Goal: Task Accomplishment & Management: Use online tool/utility

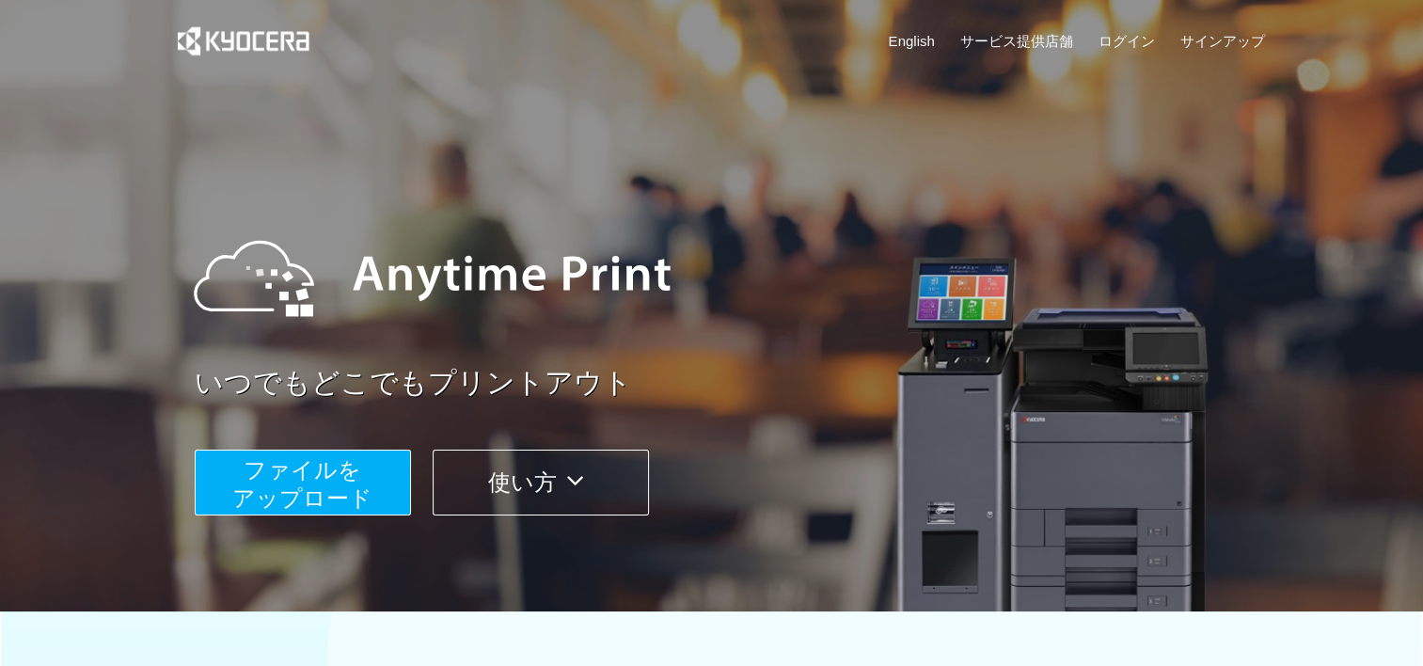
click at [371, 480] on button "ファイルを ​​アップロード" at bounding box center [303, 483] width 216 height 66
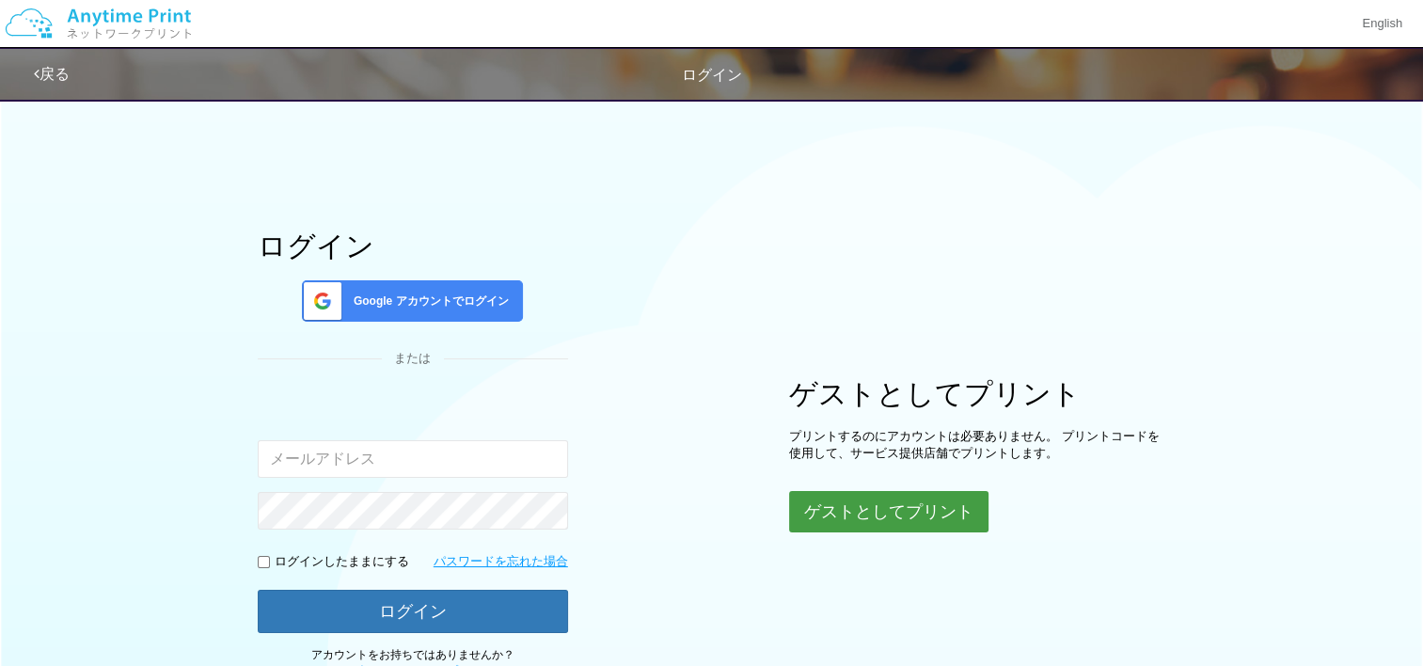
click at [927, 518] on button "ゲストとしてプリント" at bounding box center [888, 511] width 199 height 41
click at [848, 512] on button "ゲストとしてプリント" at bounding box center [888, 511] width 199 height 41
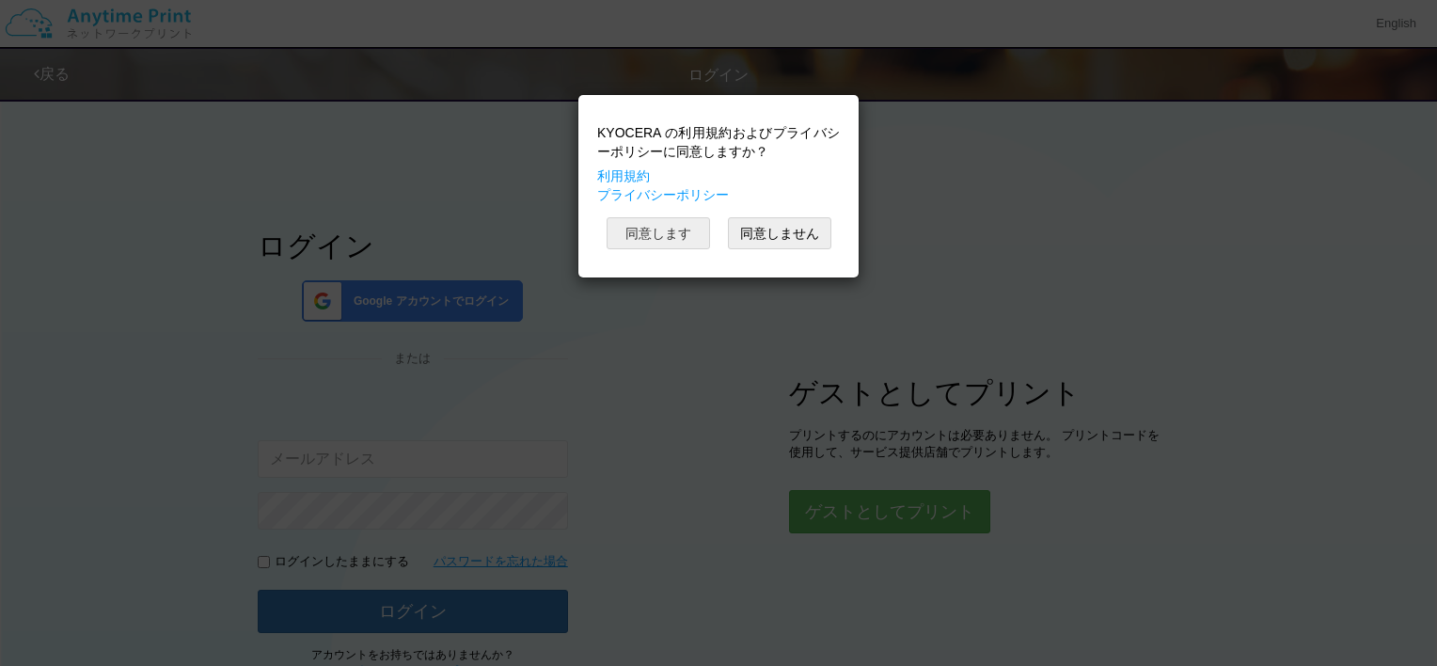
click at [655, 238] on button "同意します" at bounding box center [658, 233] width 103 height 32
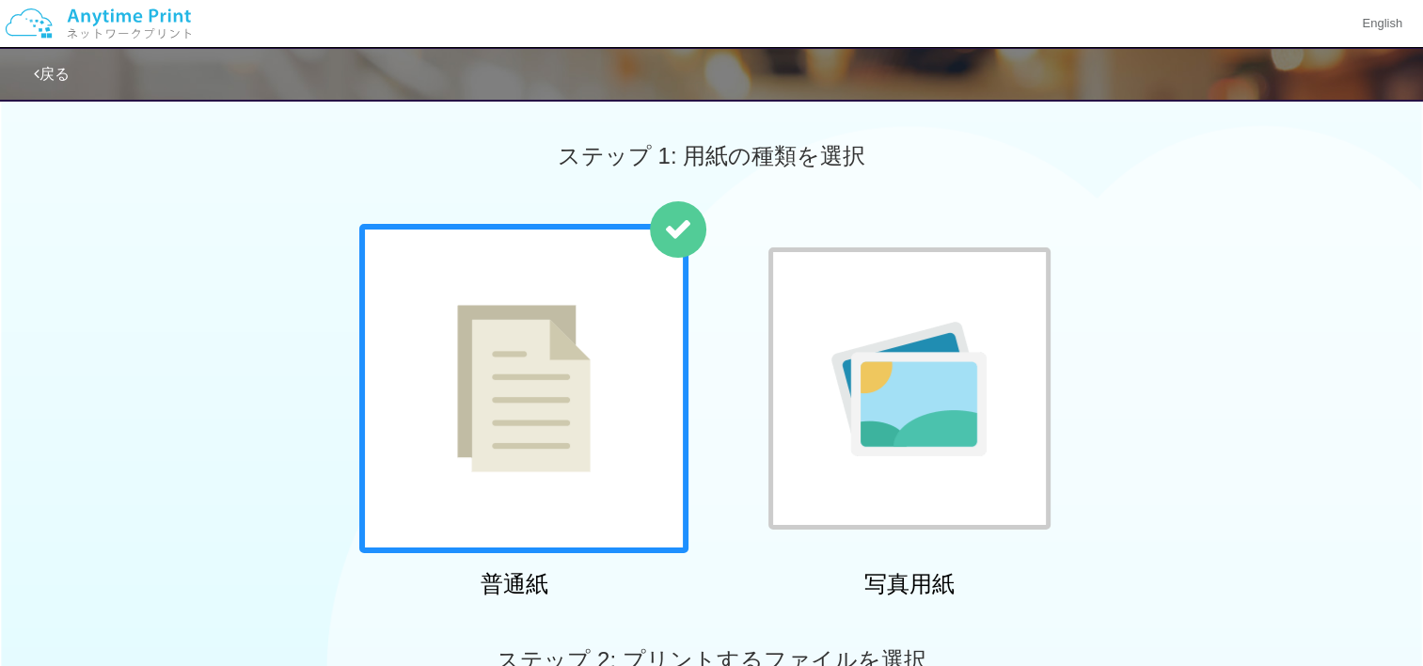
click at [573, 404] on div at bounding box center [523, 388] width 329 height 329
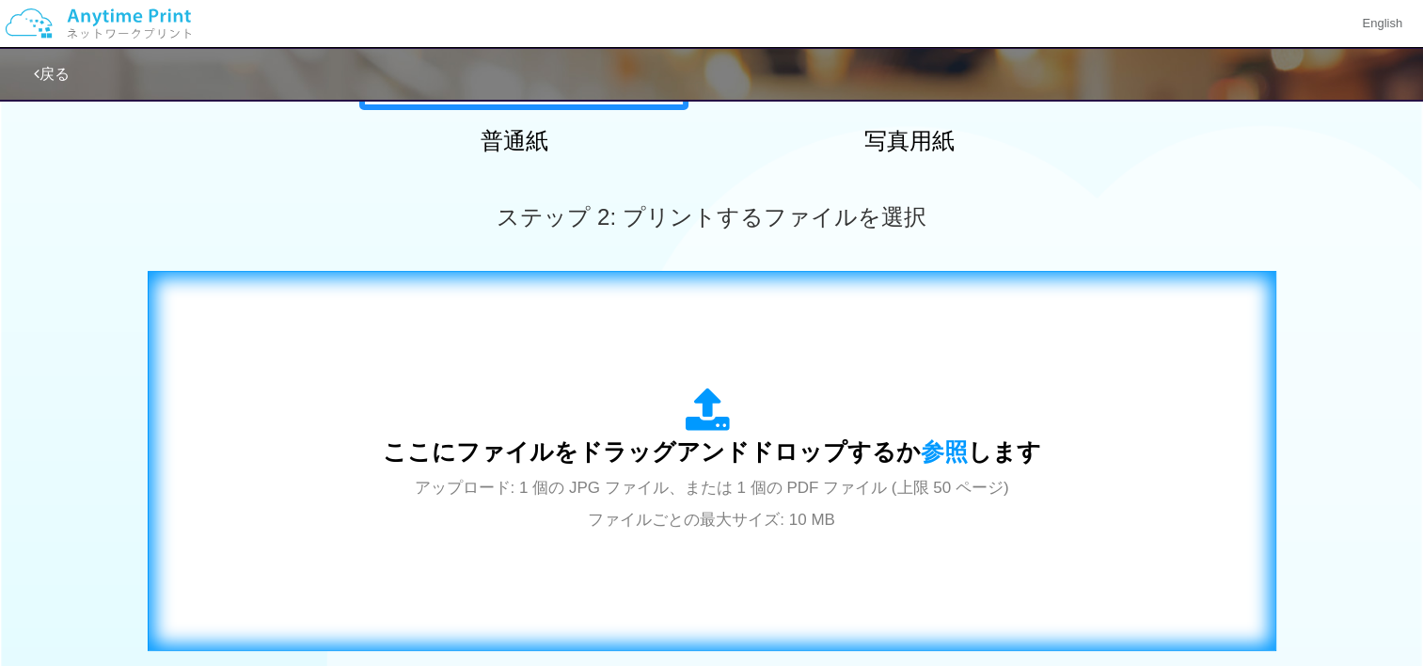
scroll to position [470, 0]
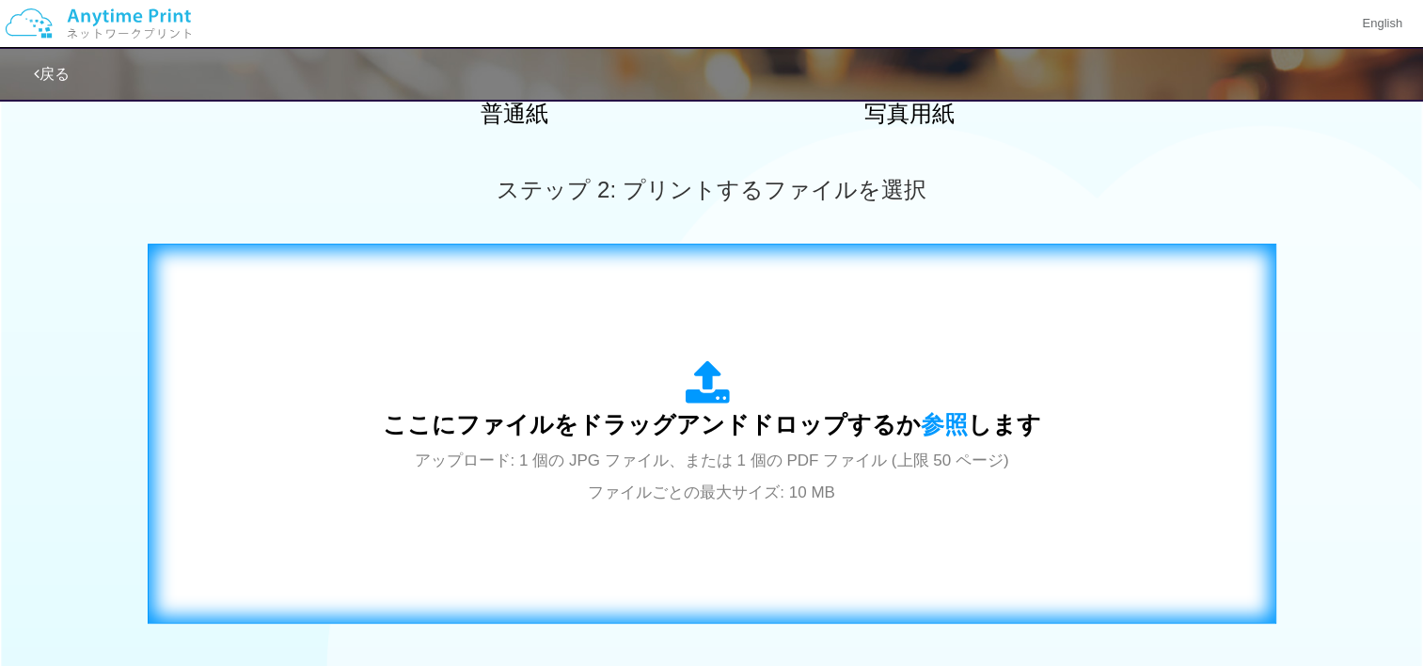
click at [697, 546] on div "ここにファイルをドラッグアンドドロップするか 参照 します アップロード: 1 個の JPG ファイル、または 1 個の PDF ファイル (上限 50 ペー…" at bounding box center [711, 433] width 1089 height 340
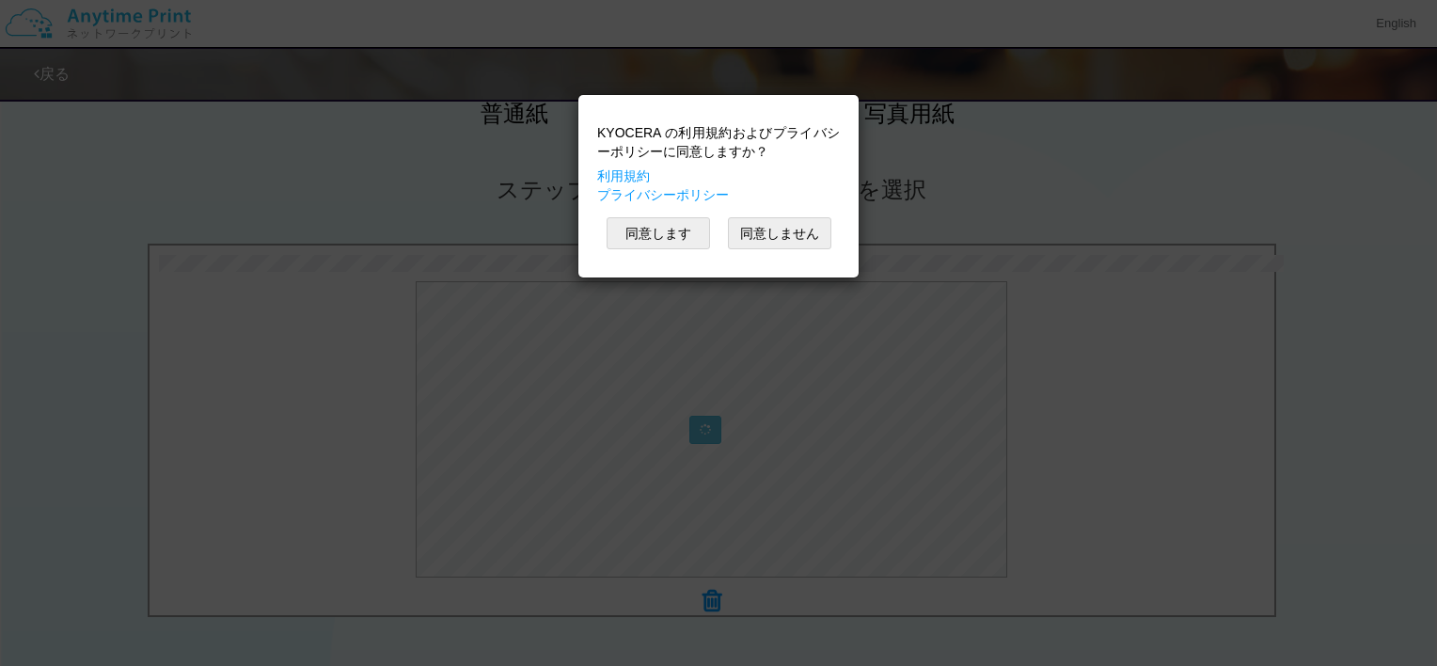
click at [715, 234] on div "同意します 同意しません" at bounding box center [718, 233] width 243 height 32
click at [699, 233] on button "同意します" at bounding box center [658, 233] width 103 height 32
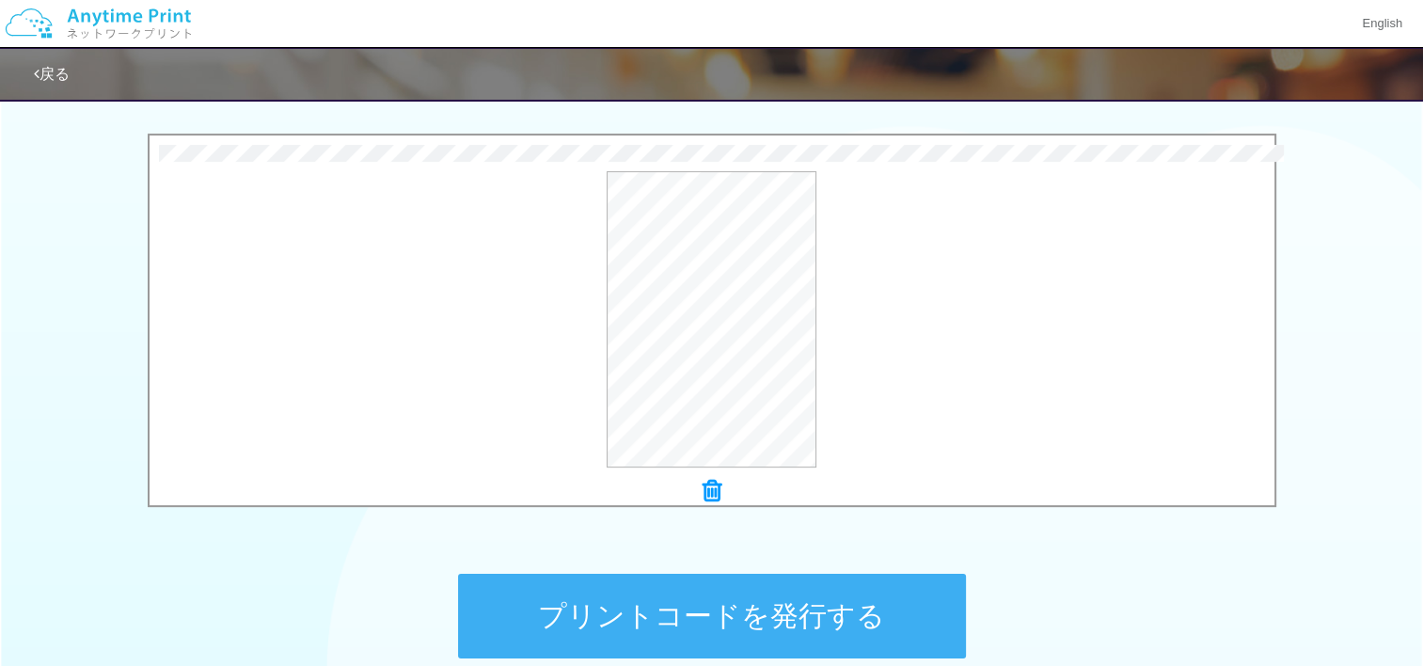
scroll to position [576, 0]
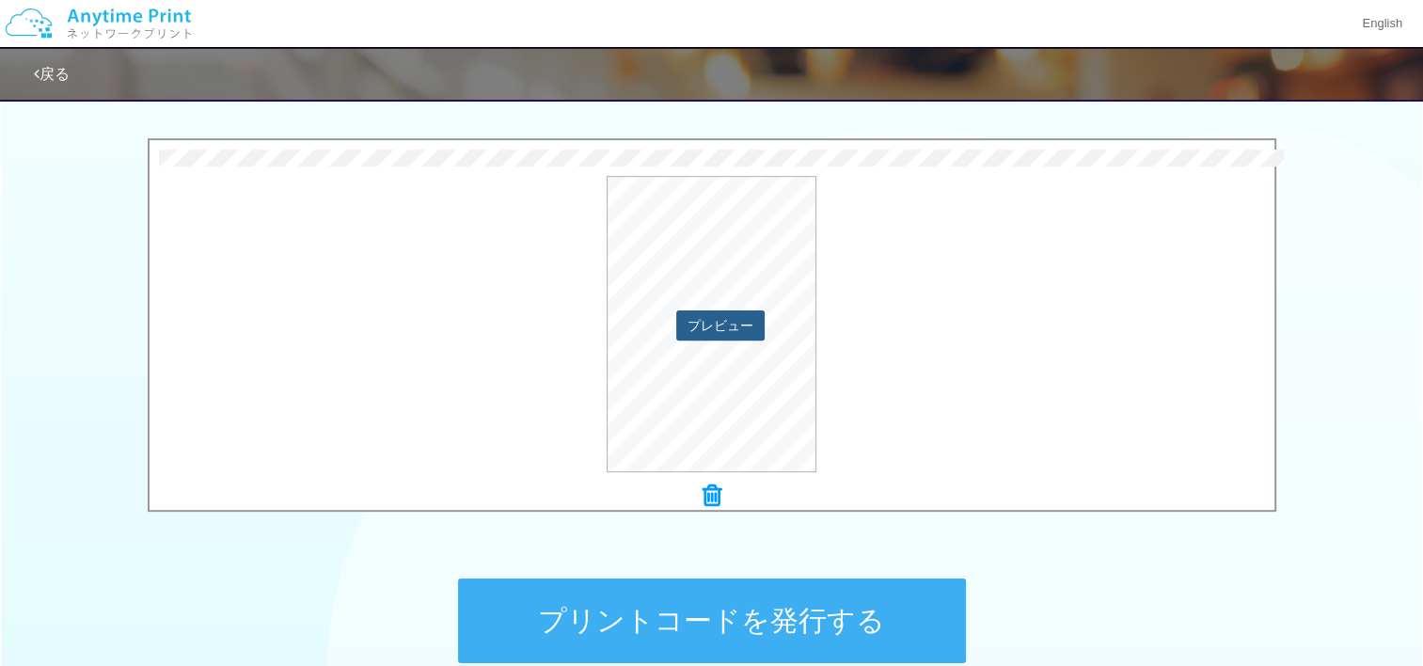
click at [717, 323] on button "プレビュー" at bounding box center [720, 325] width 88 height 30
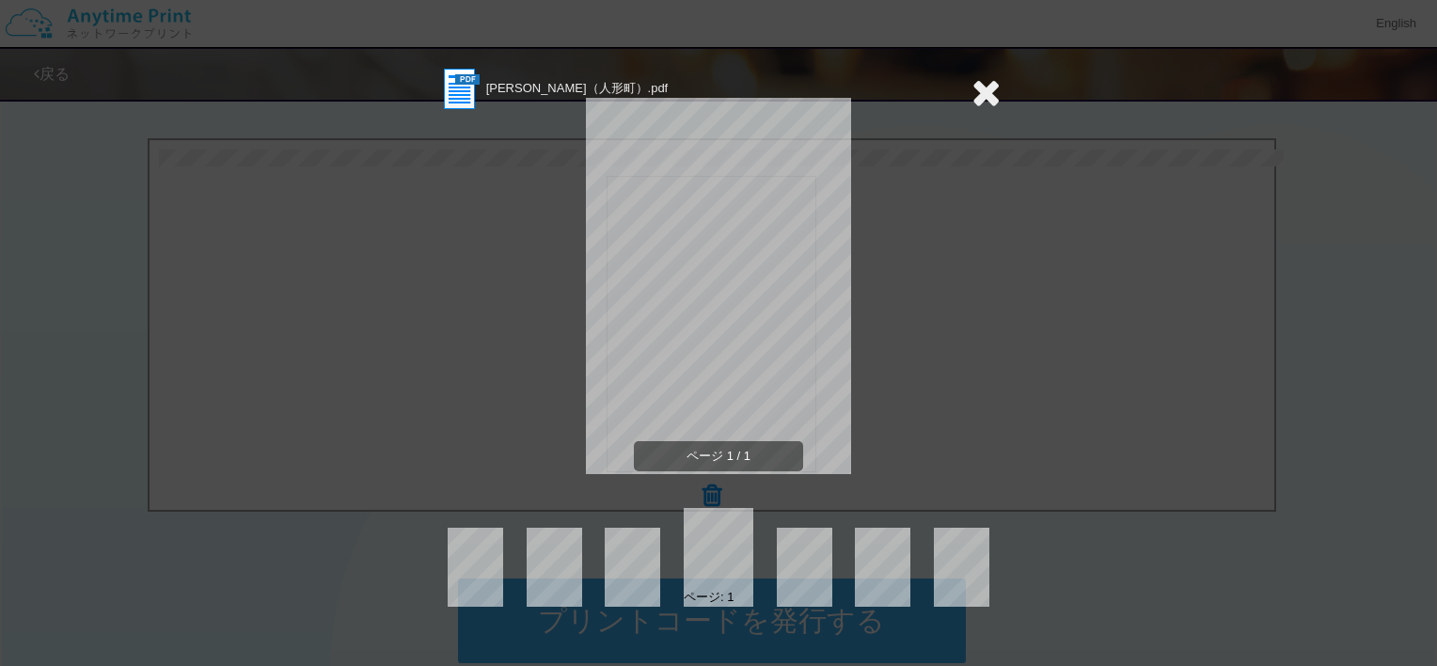
click at [995, 95] on icon at bounding box center [985, 92] width 29 height 38
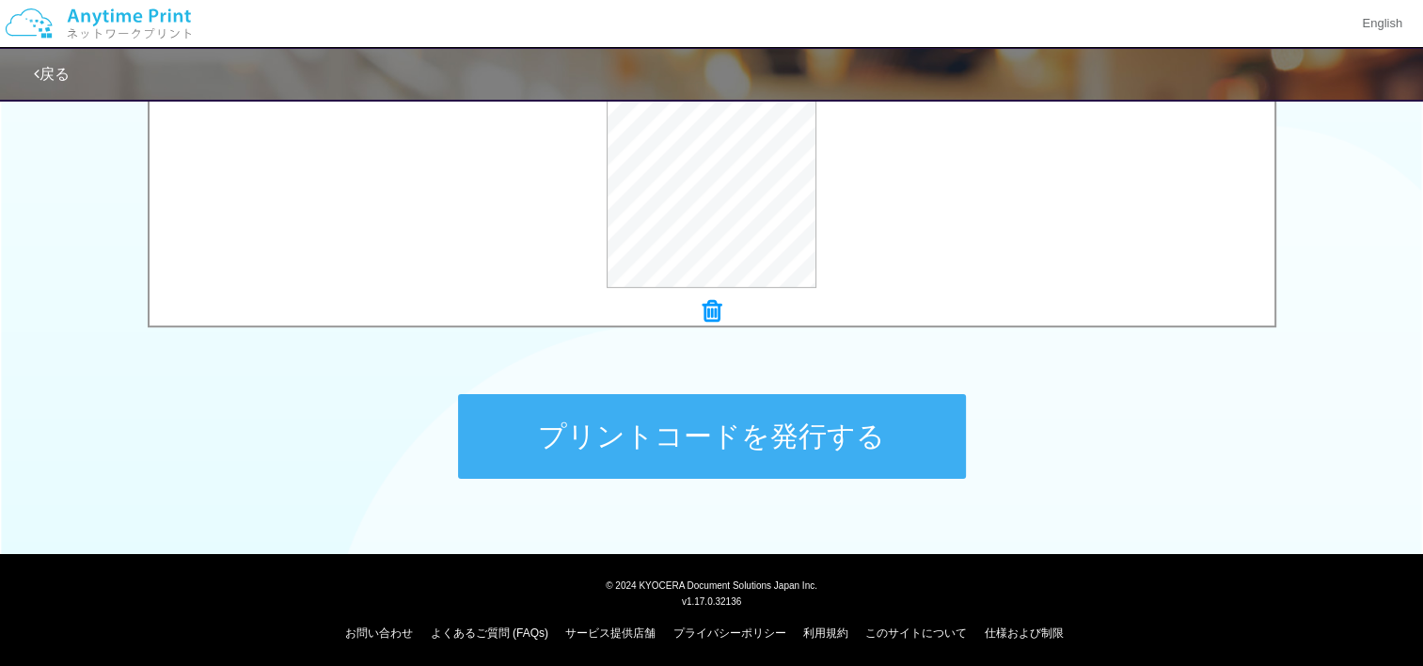
scroll to position [764, 0]
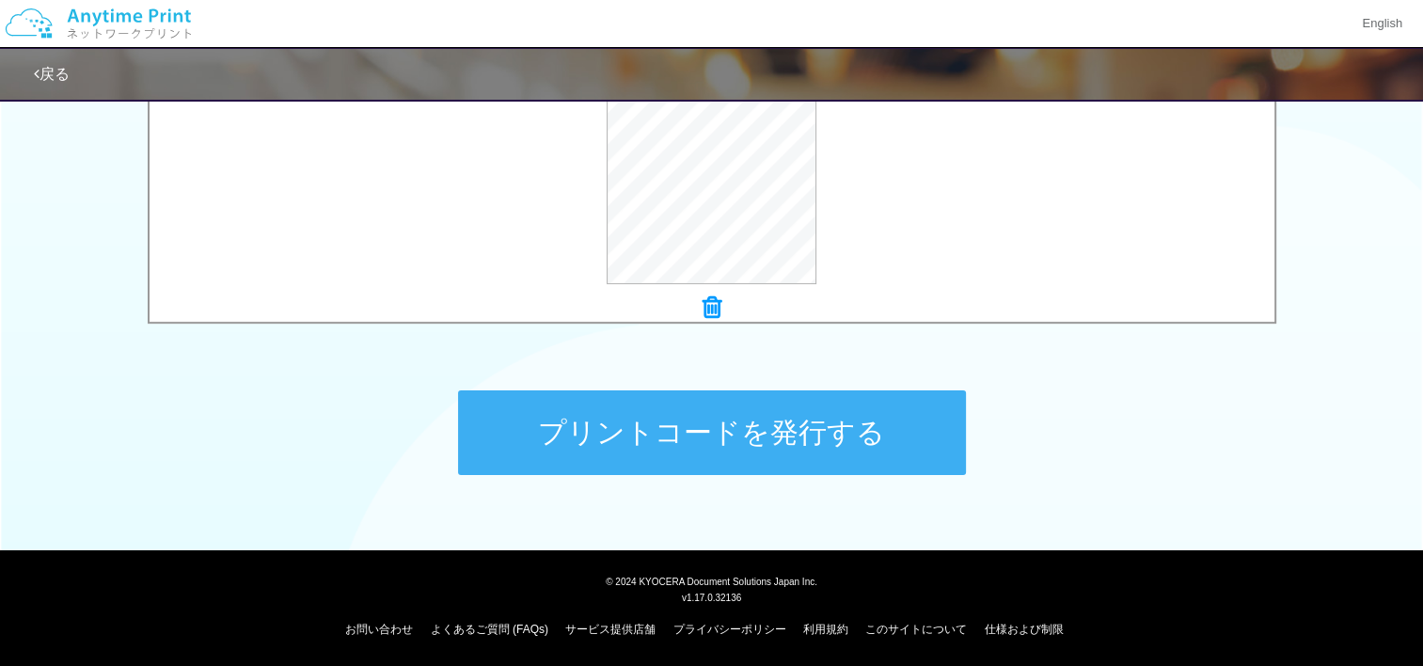
click at [716, 308] on icon at bounding box center [711, 307] width 19 height 24
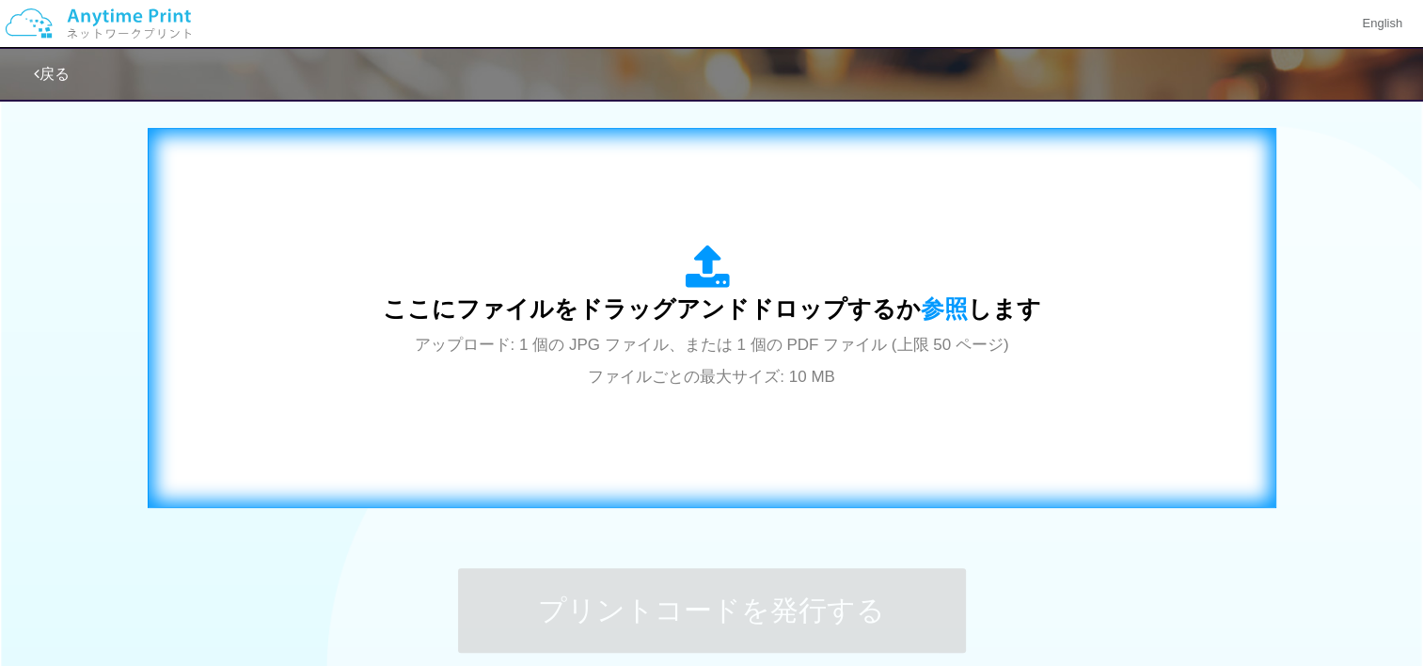
scroll to position [576, 0]
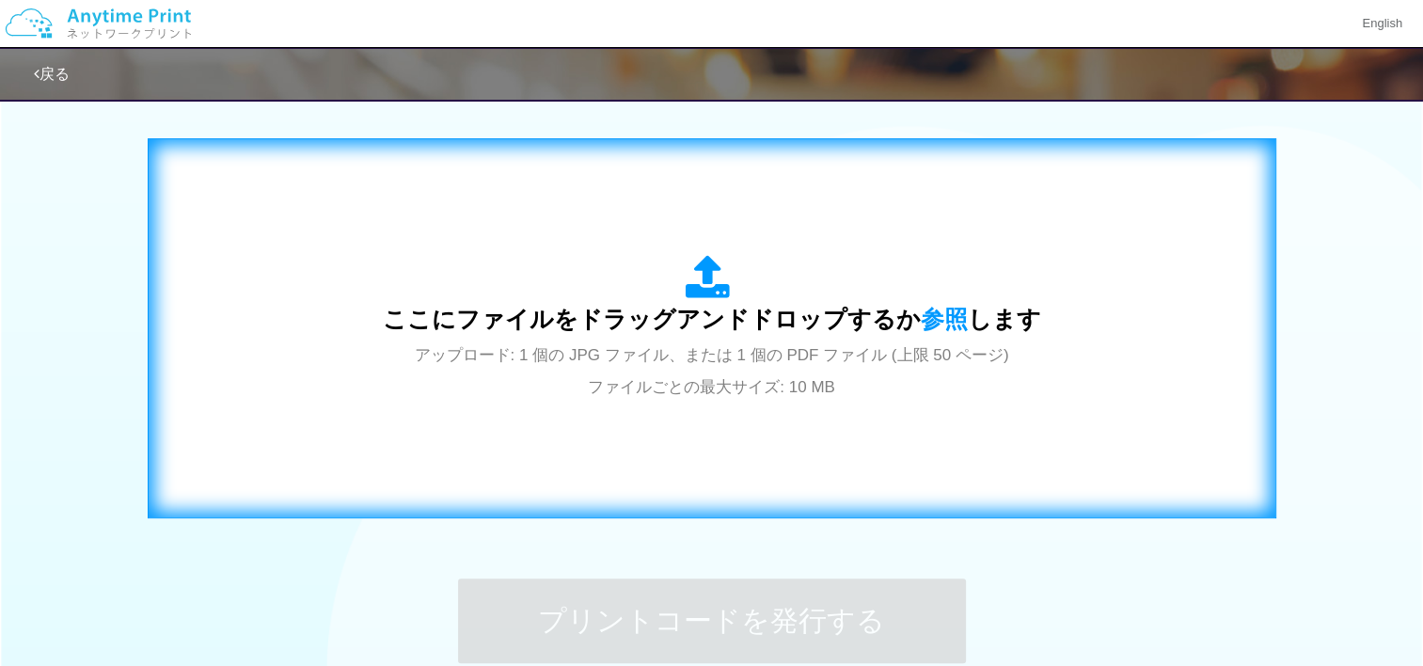
click at [722, 256] on icon at bounding box center [712, 278] width 53 height 47
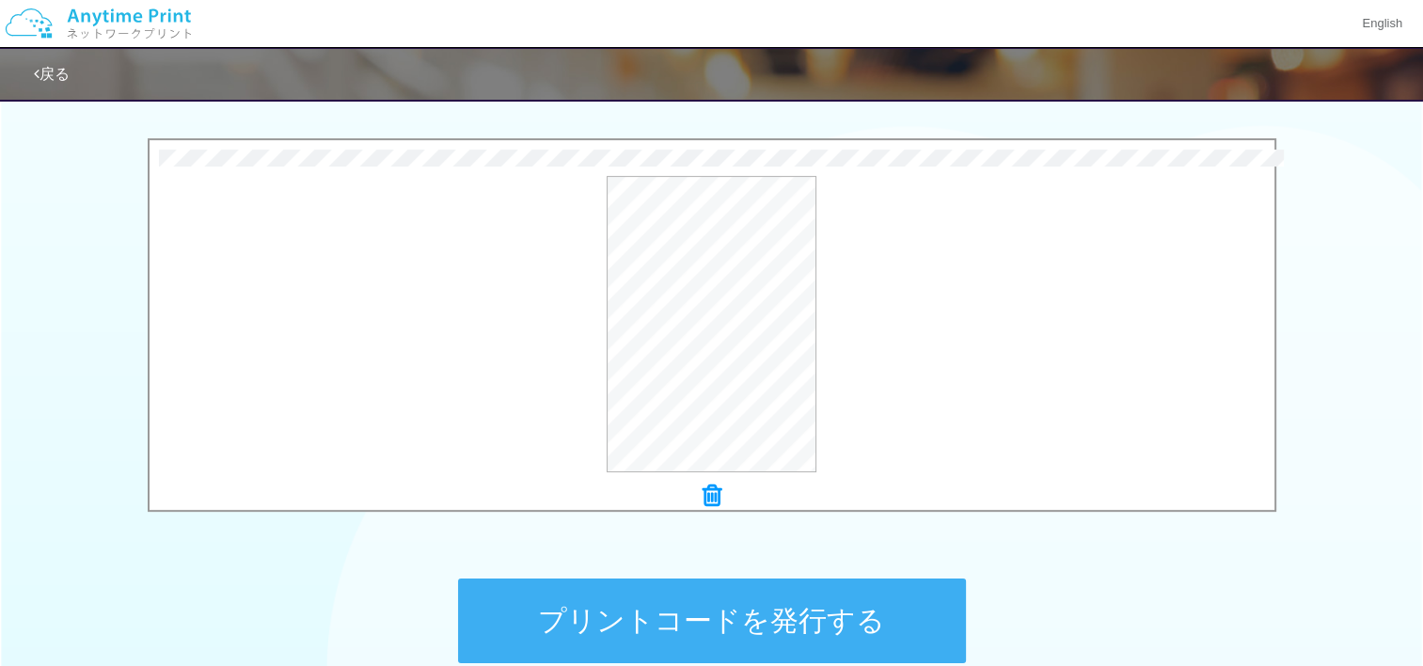
click at [728, 593] on button "プリントコードを発行する" at bounding box center [712, 620] width 508 height 85
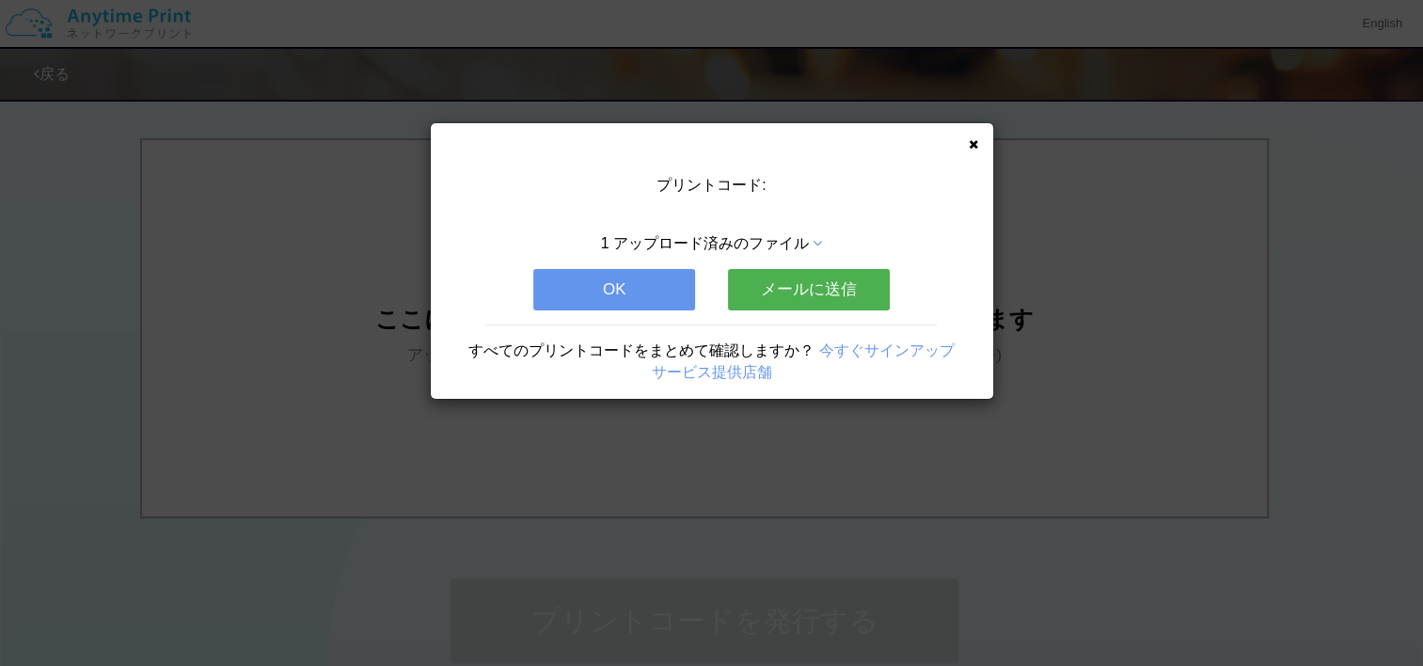
scroll to position [0, 0]
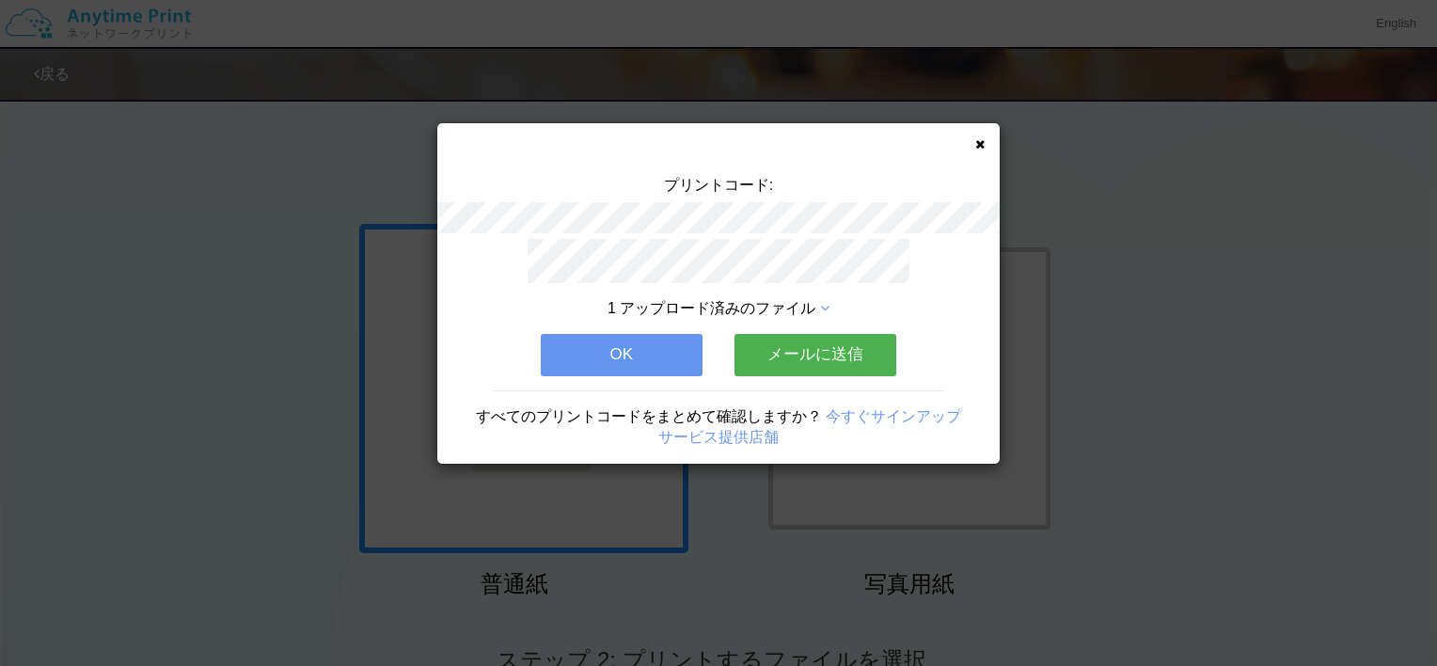
click at [655, 355] on button "OK" at bounding box center [622, 354] width 162 height 41
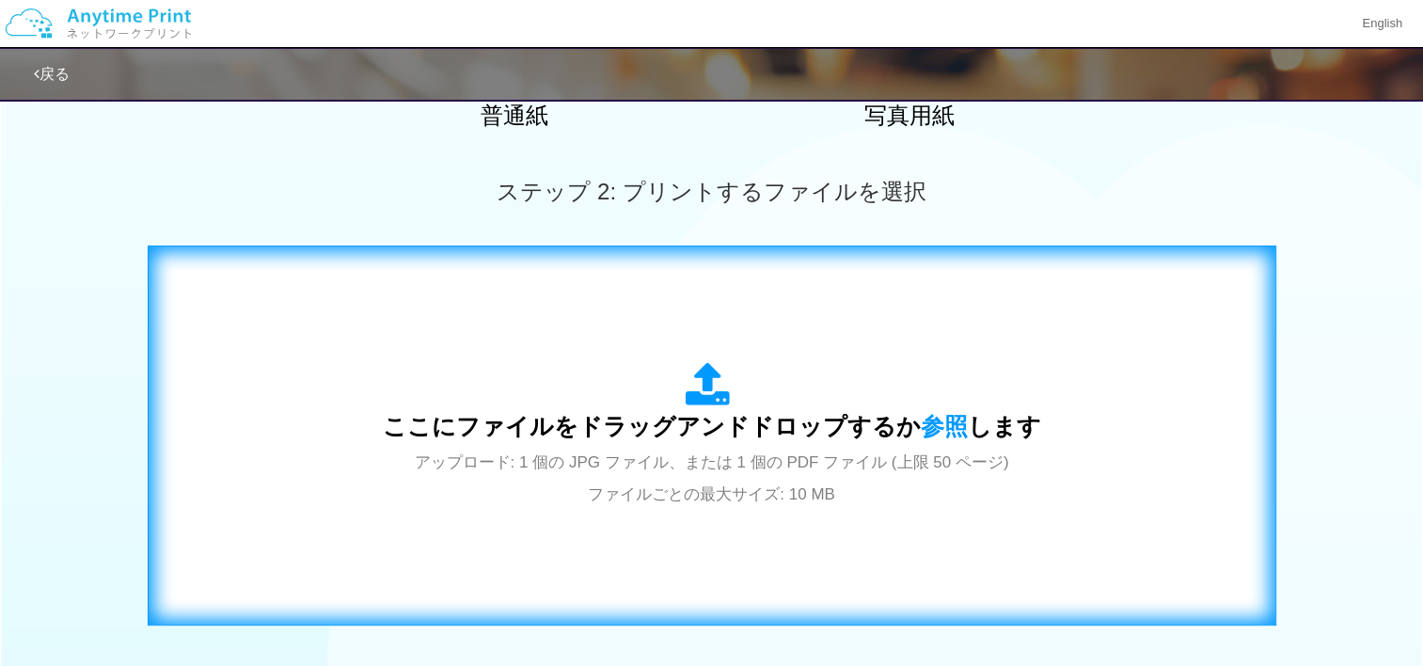
scroll to position [470, 0]
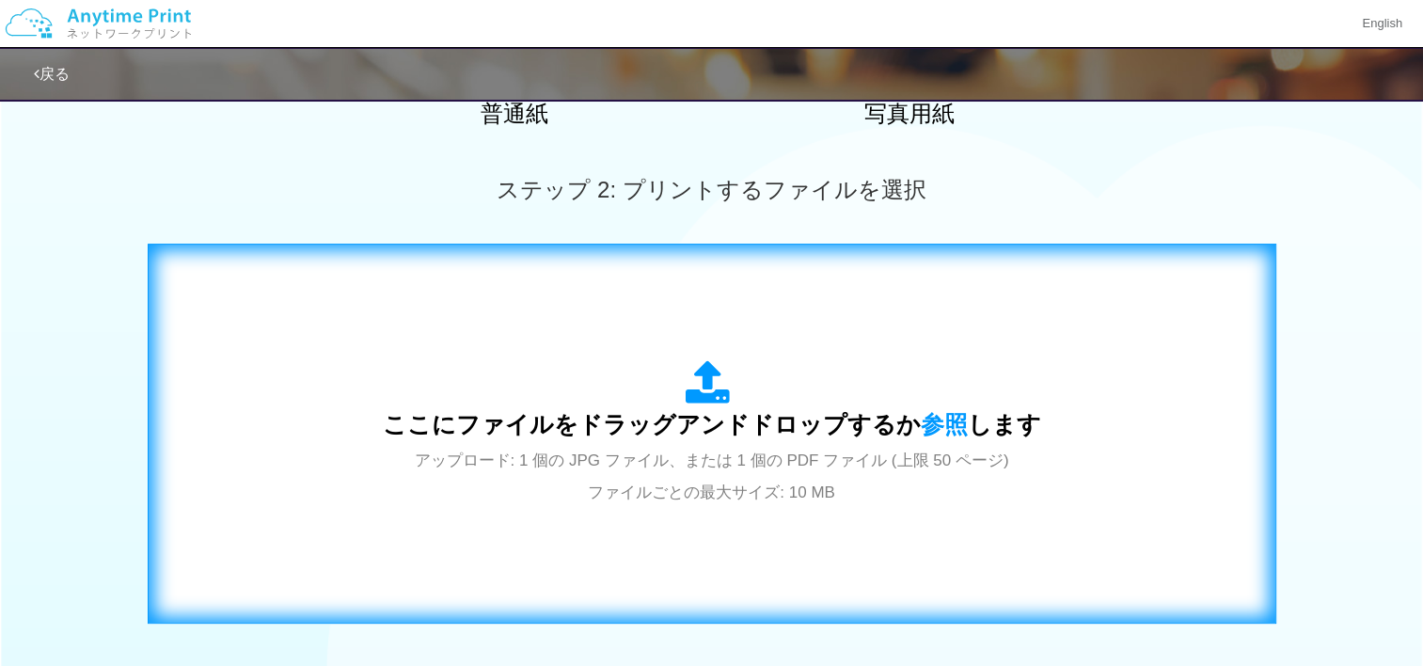
click at [690, 415] on span "ここにファイルをドラッグアンドドロップするか 参照 します" at bounding box center [712, 424] width 658 height 26
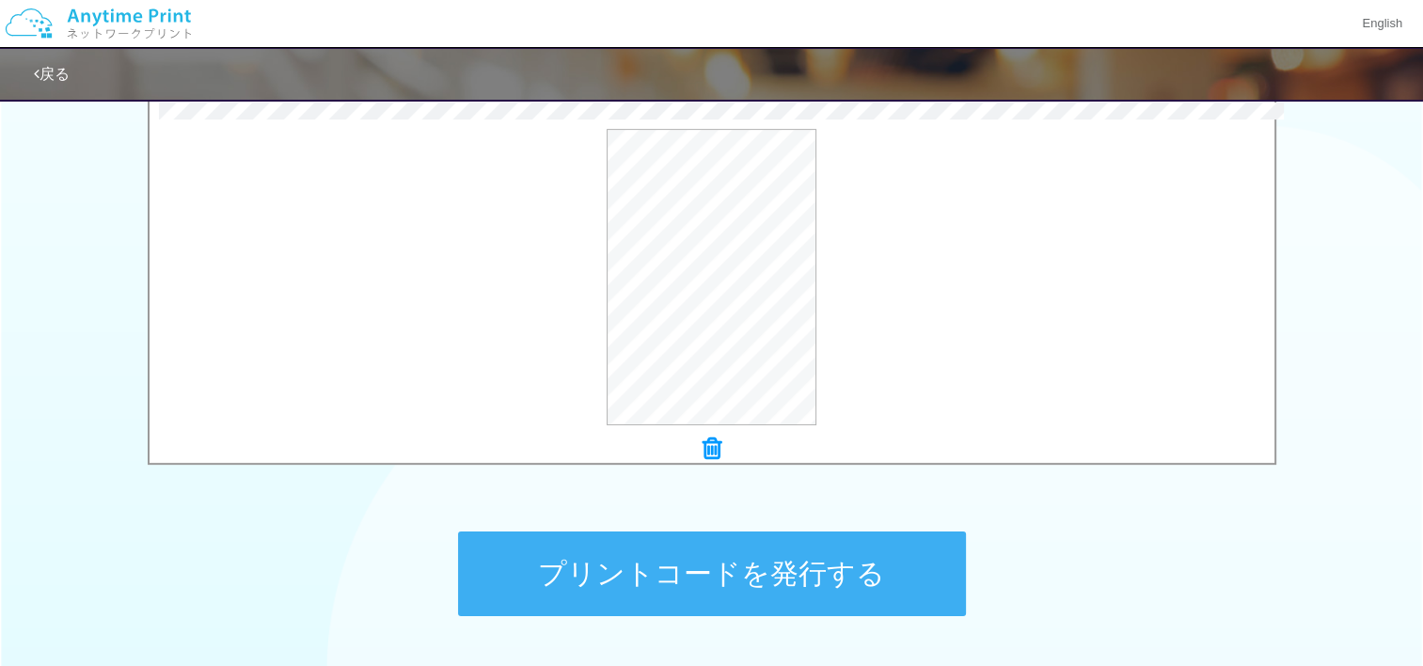
scroll to position [564, 0]
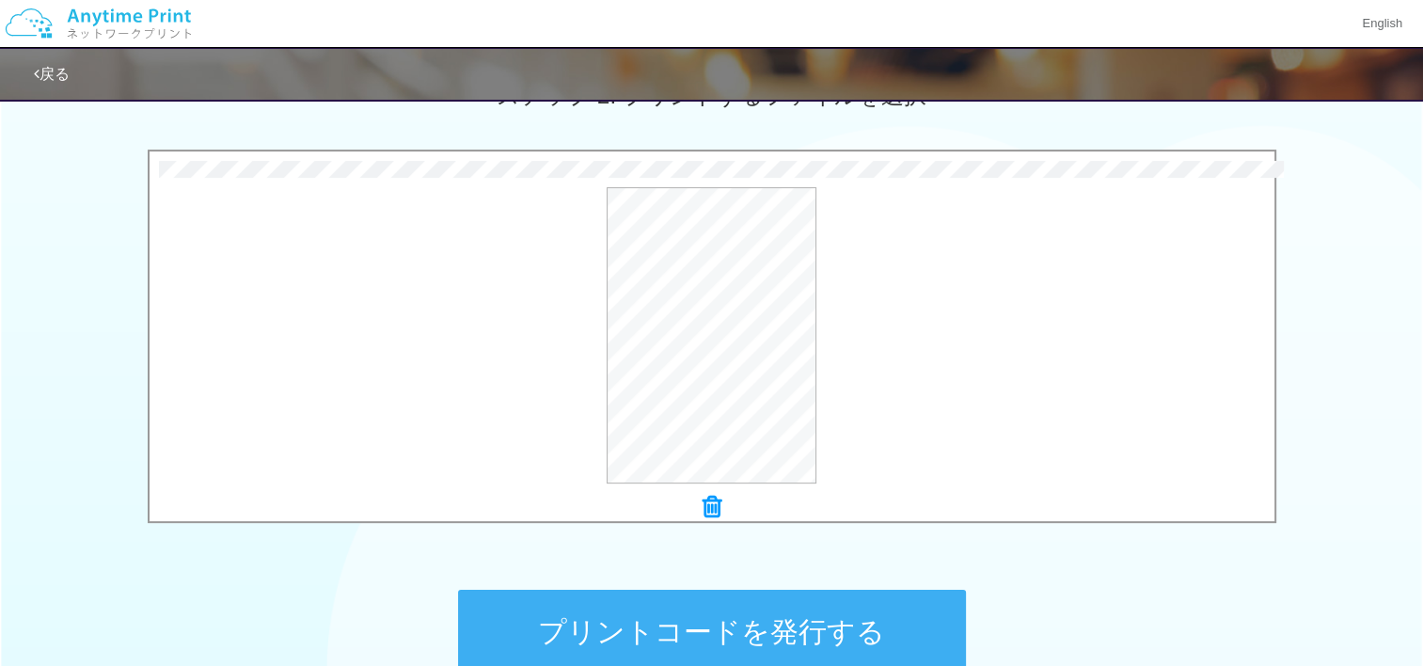
click at [768, 617] on button "プリントコードを発行する" at bounding box center [712, 632] width 508 height 85
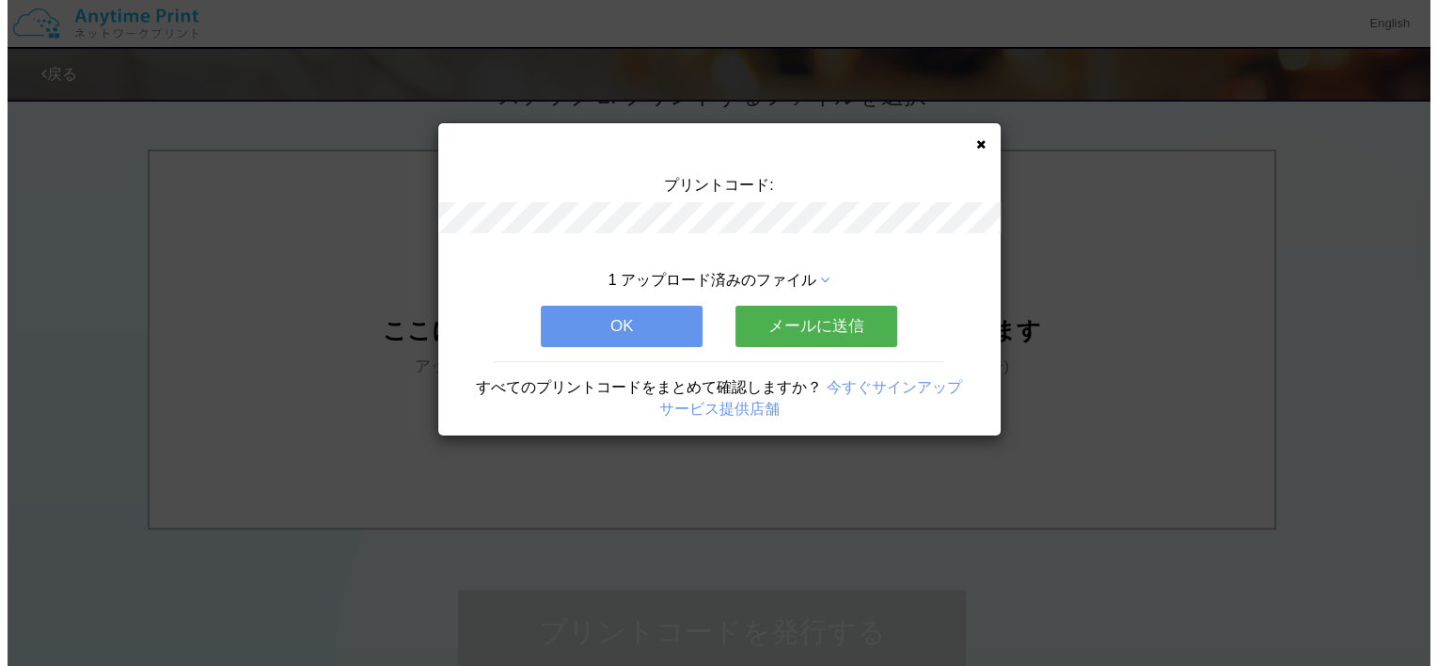
scroll to position [0, 0]
